Goal: Information Seeking & Learning: Learn about a topic

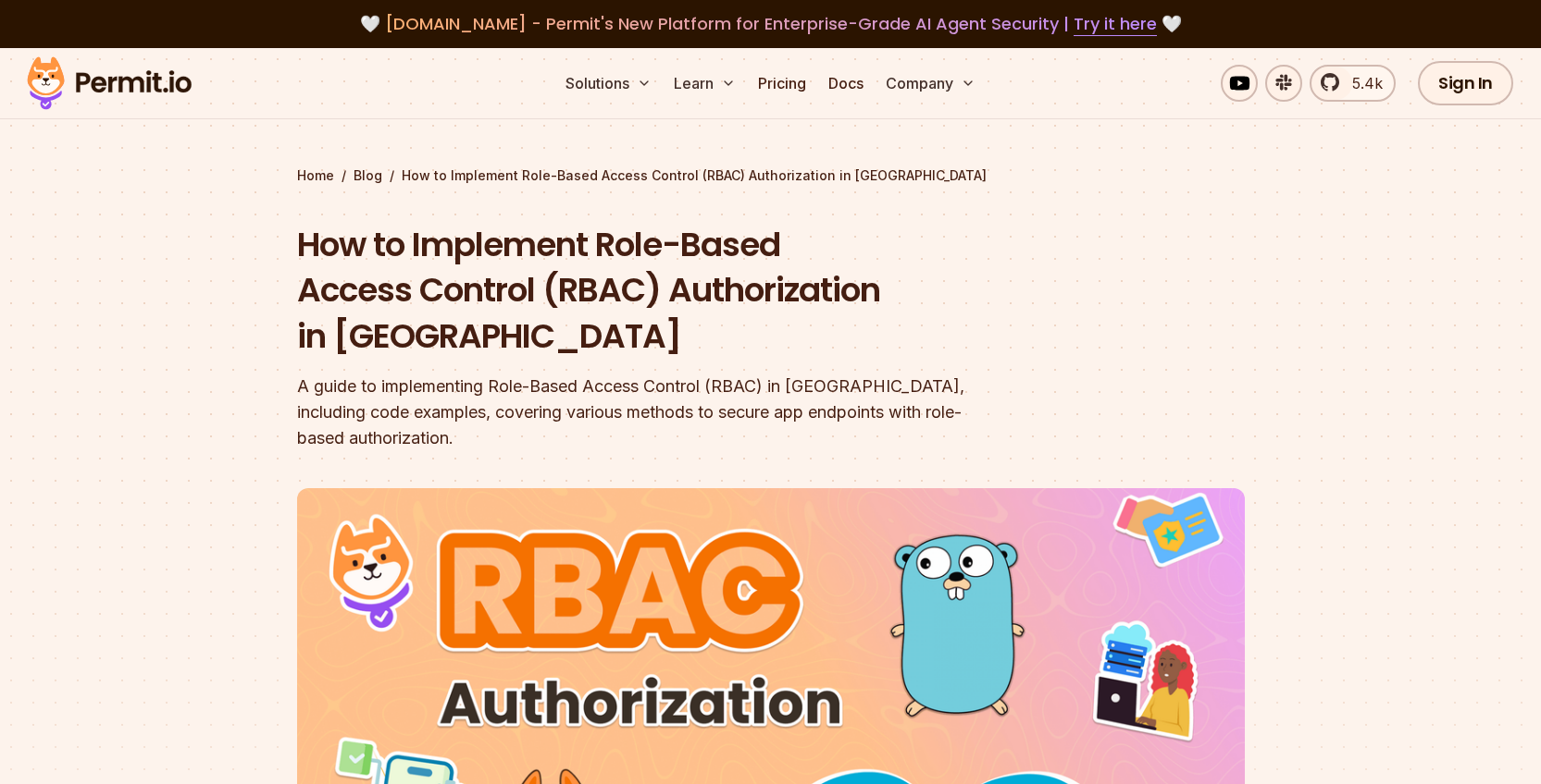
click at [434, 249] on h1 "How to Implement Role-Based Access Control (RBAC) Authorization in [GEOGRAPHIC_…" at bounding box center [652, 291] width 711 height 138
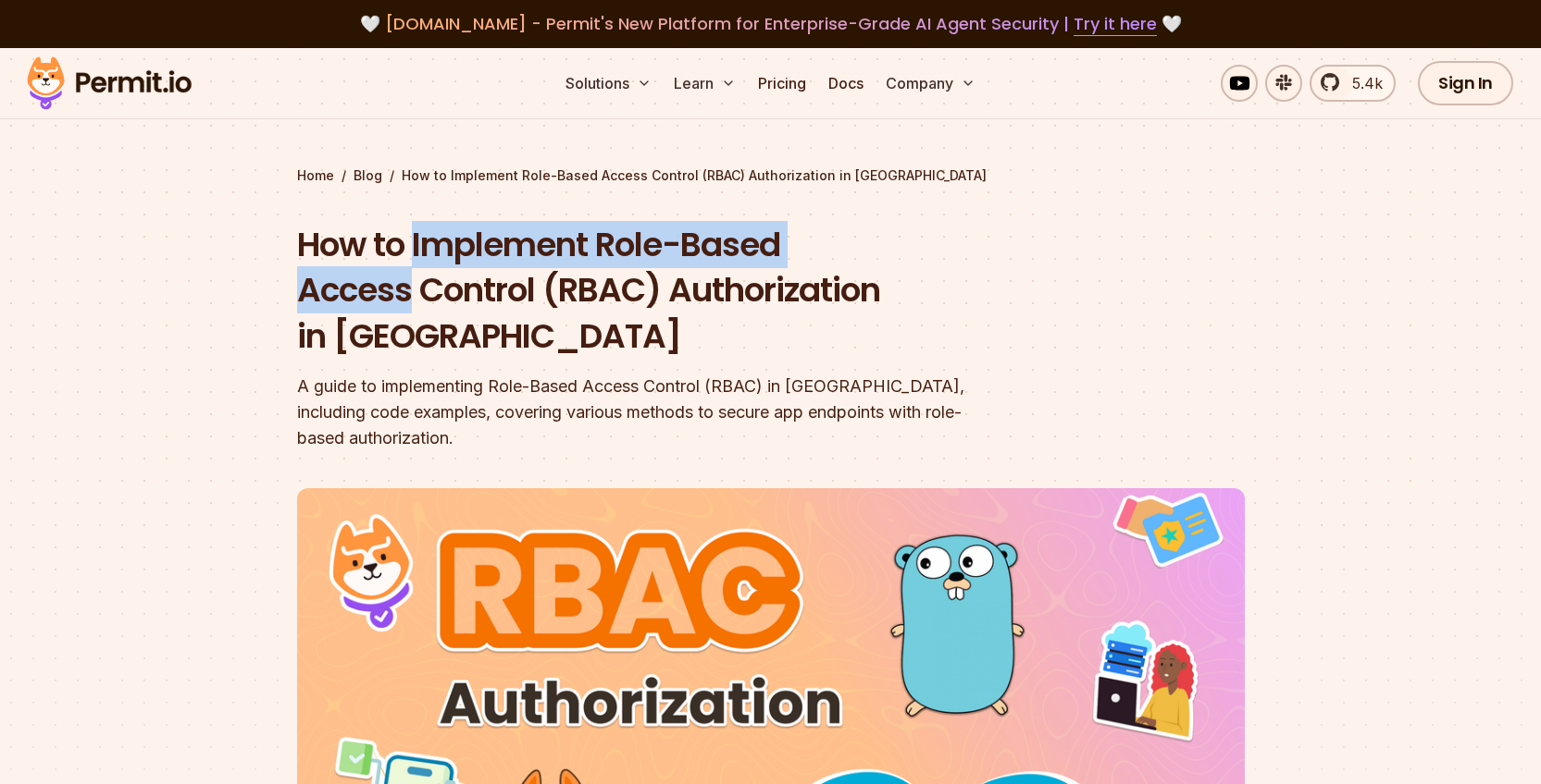
drag, startPoint x: 434, startPoint y: 249, endPoint x: 832, endPoint y: 253, distance: 398.0
click at [832, 253] on h1 "How to Implement Role-Based Access Control (RBAC) Authorization in [GEOGRAPHIC_…" at bounding box center [652, 291] width 711 height 138
click at [912, 226] on h1 "How to Implement Role-Based Access Control (RBAC) Authorization in [GEOGRAPHIC_…" at bounding box center [652, 291] width 711 height 138
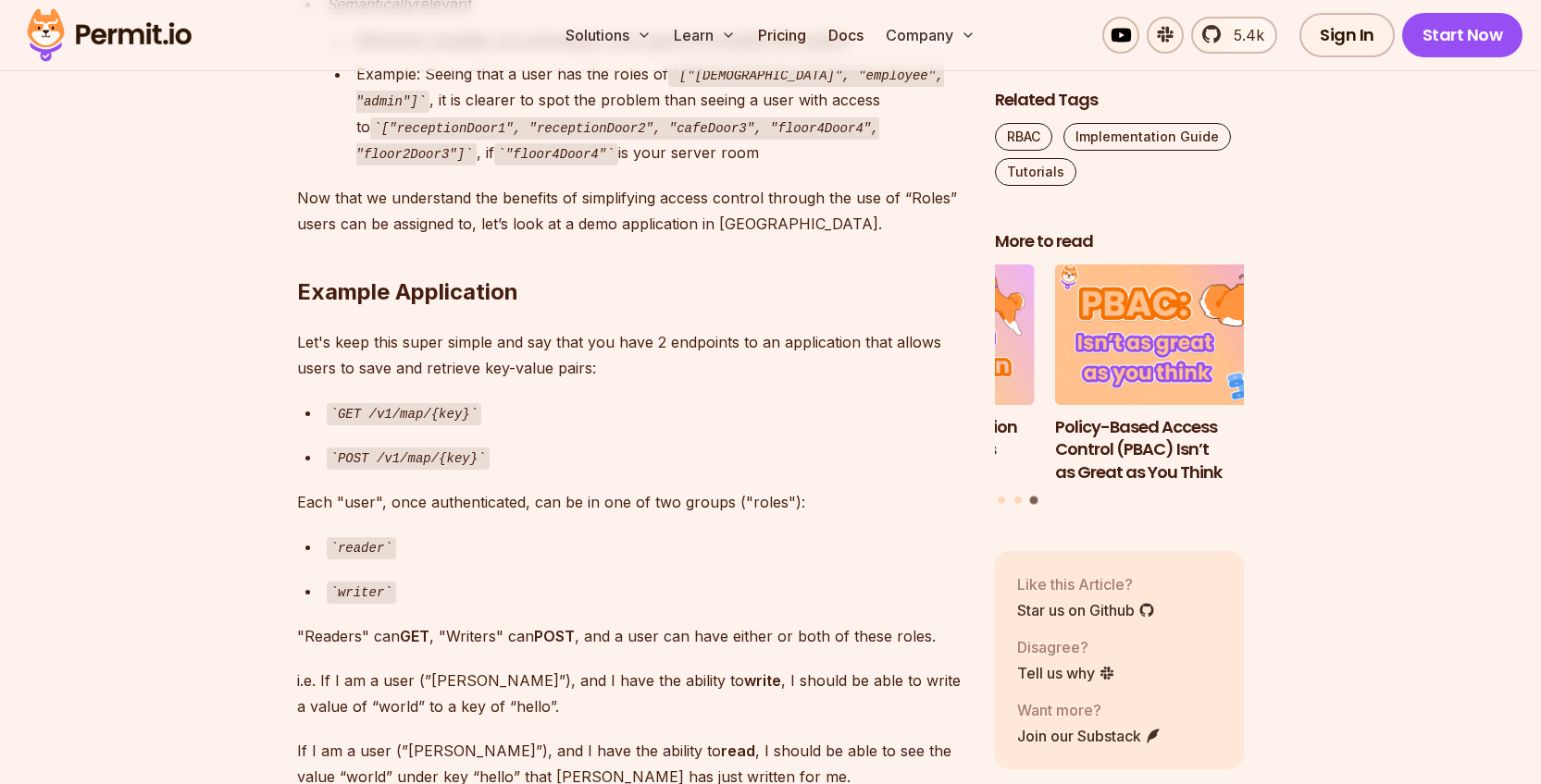
scroll to position [3330, 0]
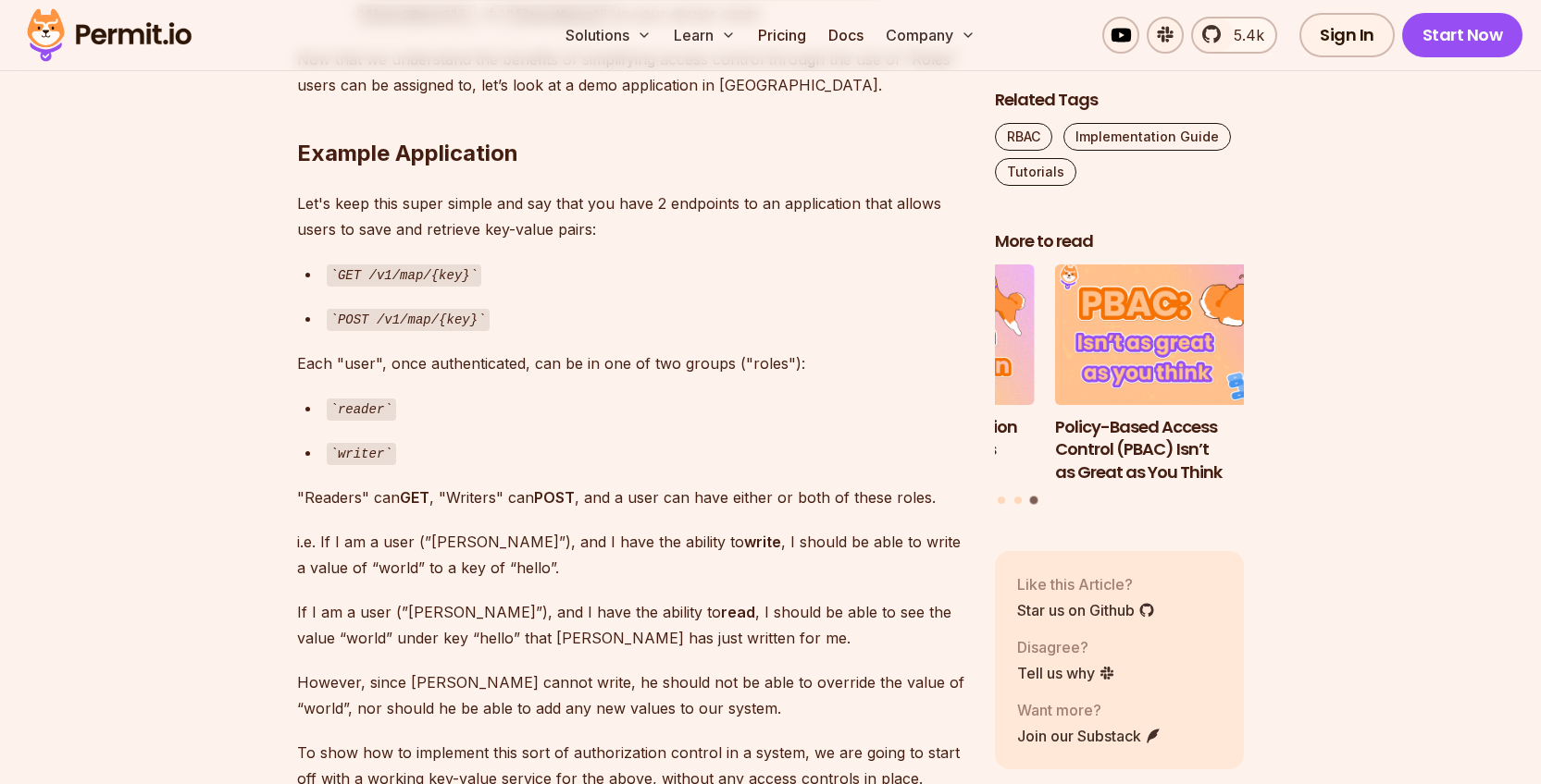
click at [439, 133] on h2 "Example Application" at bounding box center [630, 116] width 668 height 104
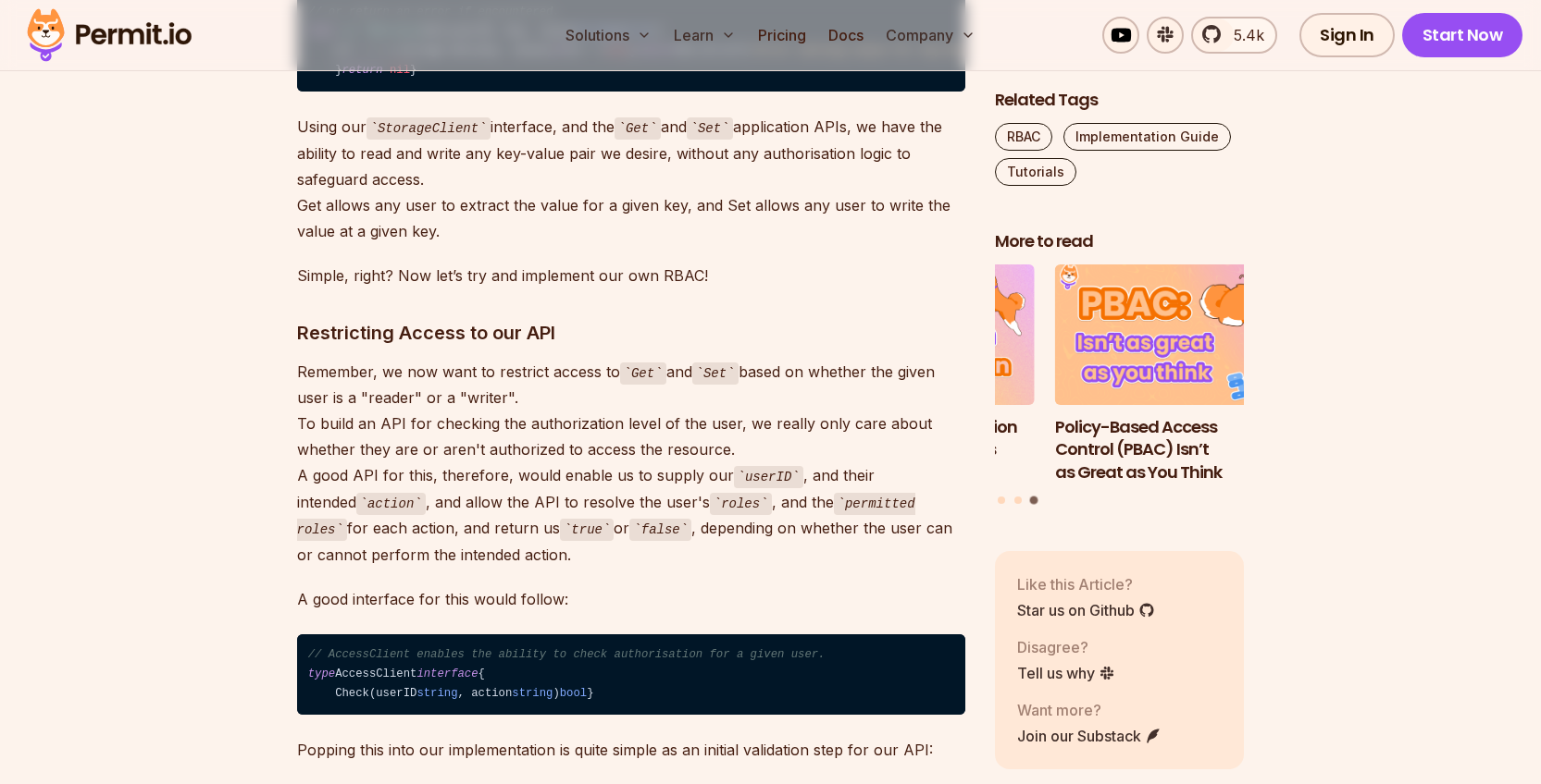
scroll to position [4773, 0]
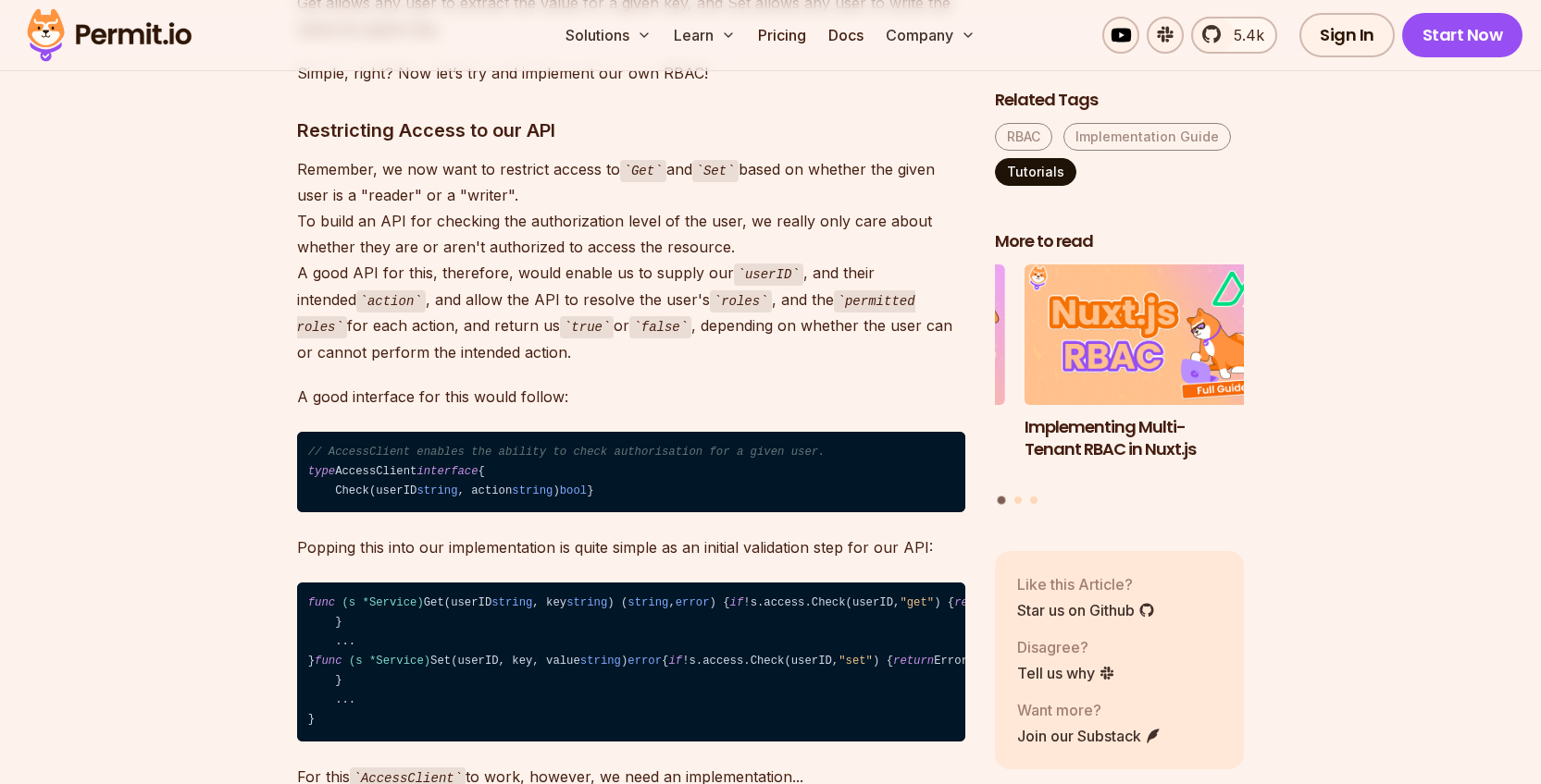
click at [1051, 173] on link "Tutorials" at bounding box center [1035, 172] width 81 height 27
